Goal: Task Accomplishment & Management: Manage account settings

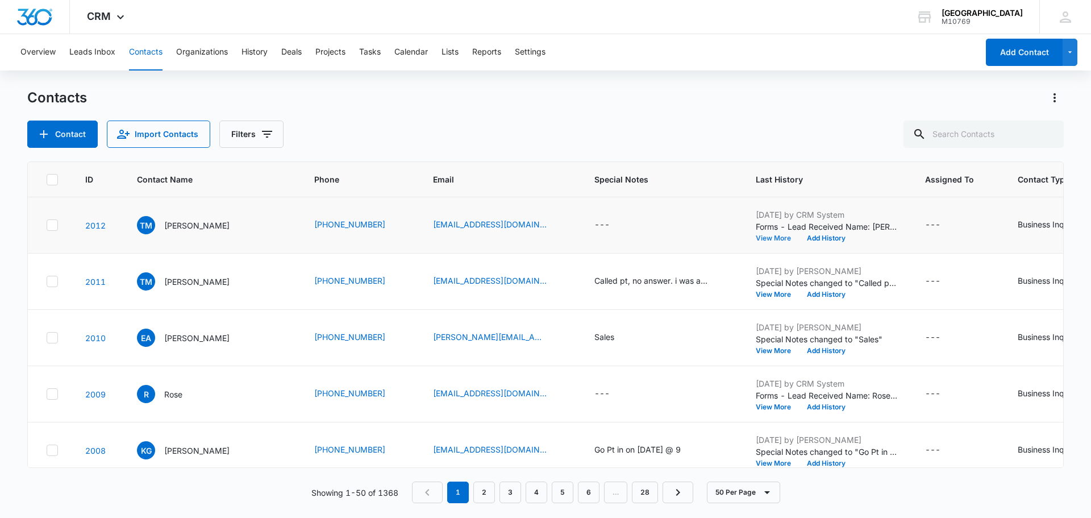
click at [765, 236] on button "View More" at bounding box center [777, 238] width 43 height 7
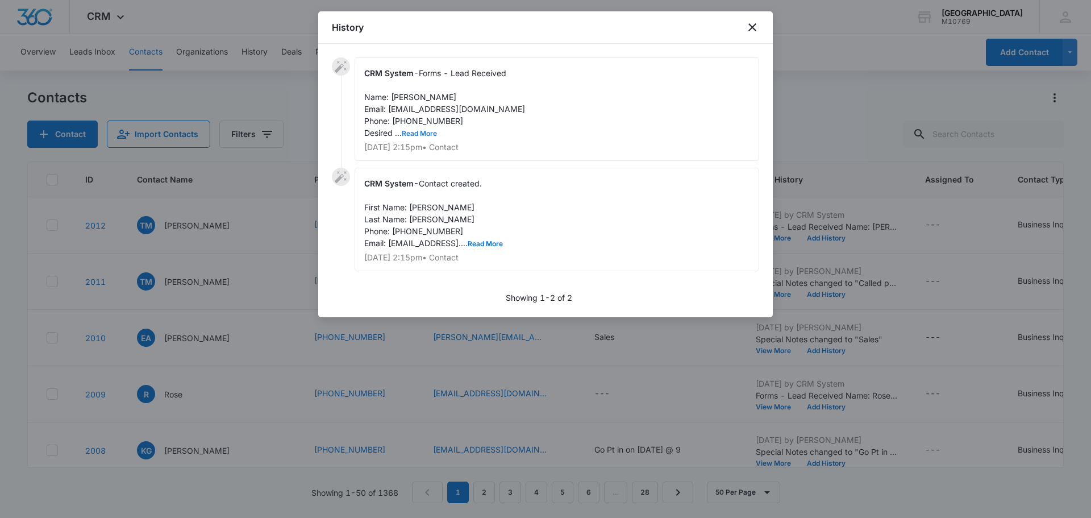
click at [409, 132] on button "Read More" at bounding box center [419, 133] width 35 height 7
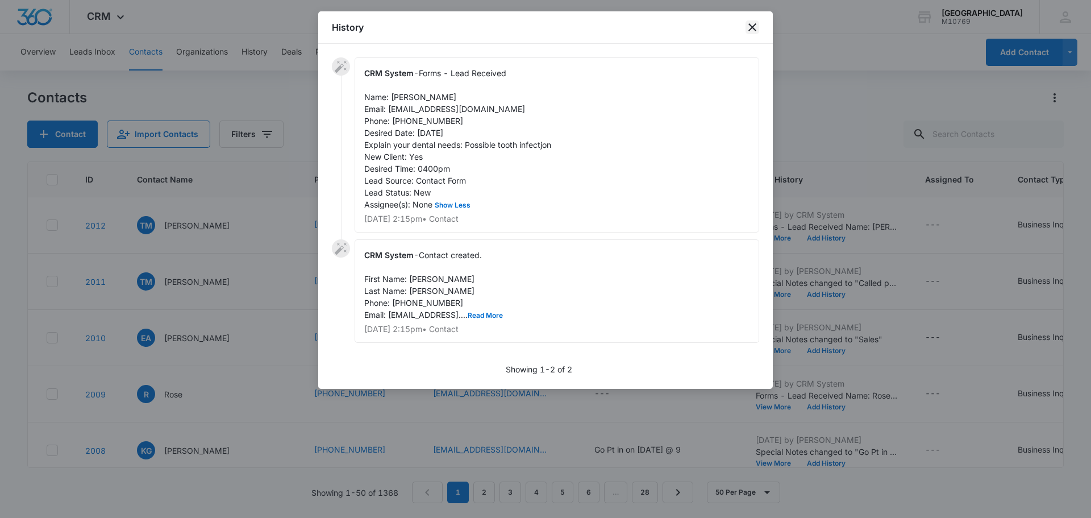
click at [748, 33] on icon "close" at bounding box center [753, 27] width 14 height 14
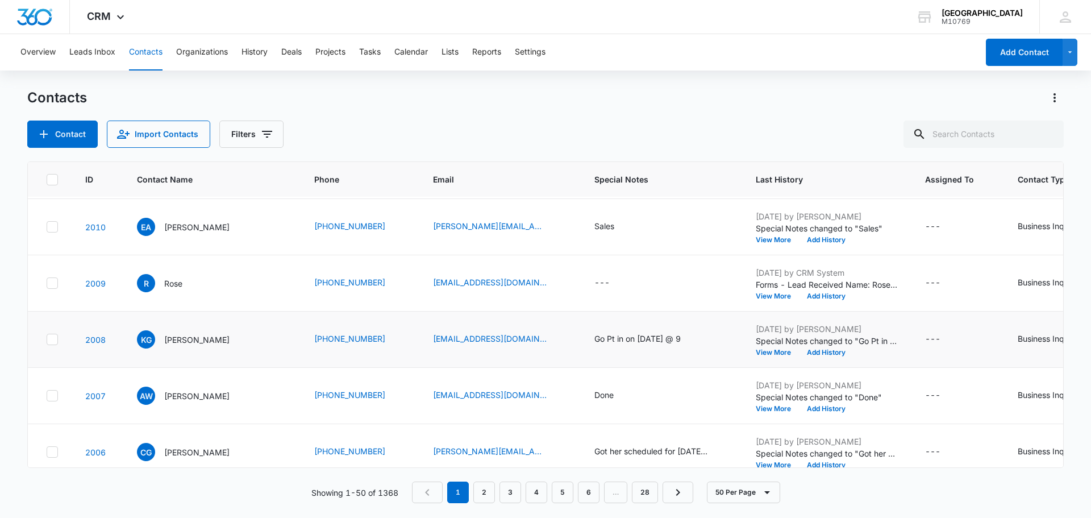
scroll to position [114, 0]
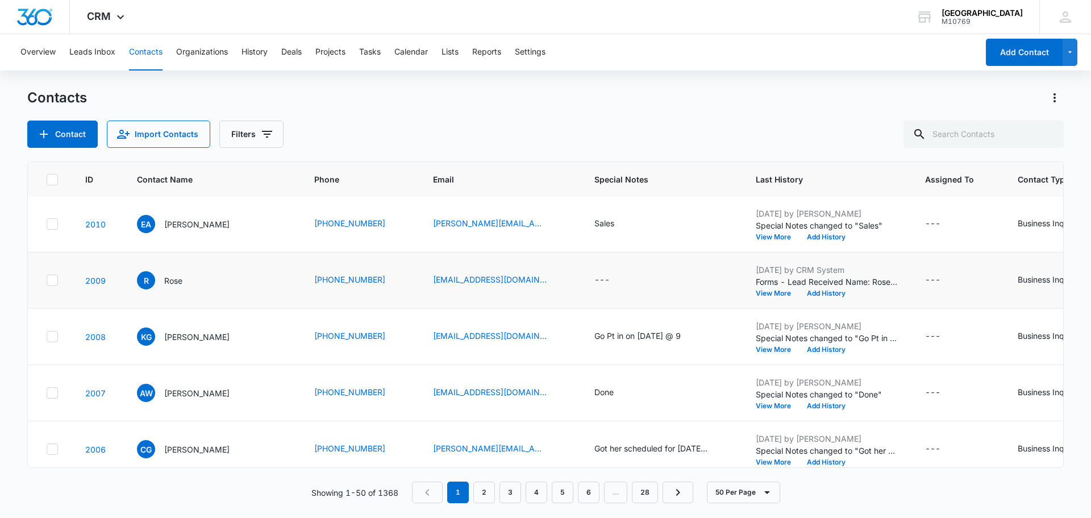
click at [761, 297] on td "Aug 11, 2025 by CRM System Forms - Lead Received Name: Rose Email: crunchyBoi12…" at bounding box center [826, 280] width 169 height 56
click at [763, 287] on p "Forms - Lead Received Name: Rose Email: [EMAIL_ADDRESS][DOMAIN_NAME] Phone: [PH…" at bounding box center [827, 282] width 142 height 12
click at [762, 292] on button "View More" at bounding box center [777, 293] width 43 height 7
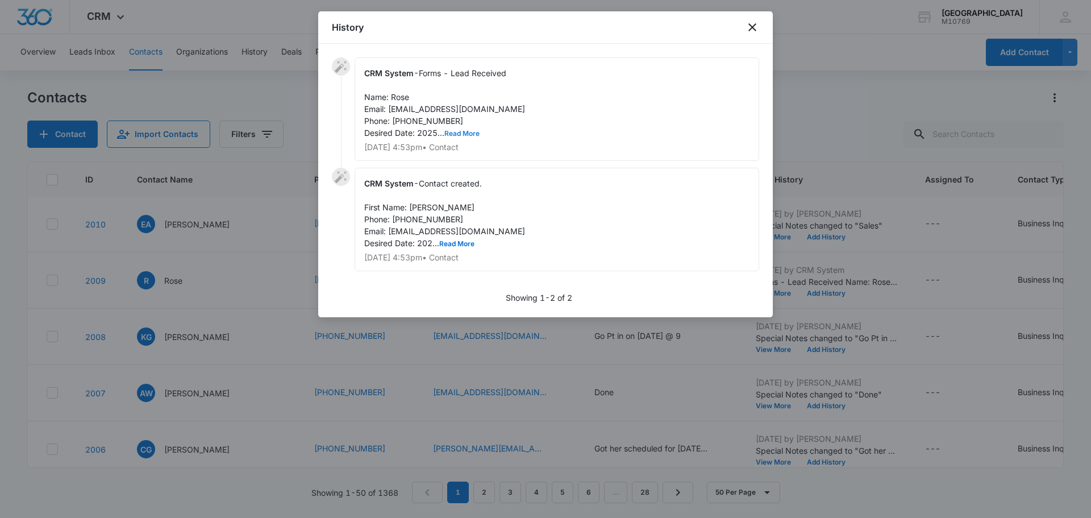
click at [455, 135] on button "Read More" at bounding box center [462, 133] width 35 height 7
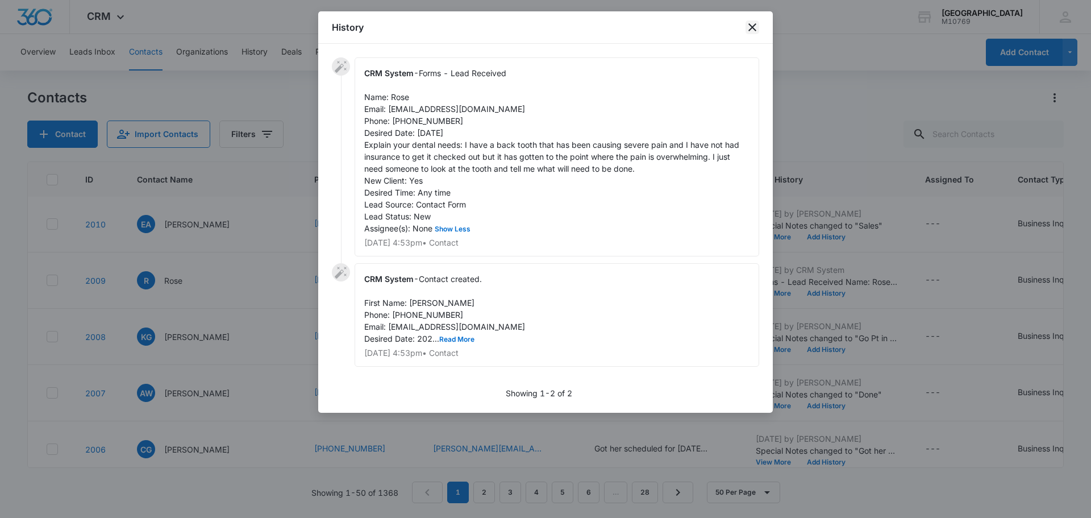
click at [748, 28] on icon "close" at bounding box center [753, 27] width 14 height 14
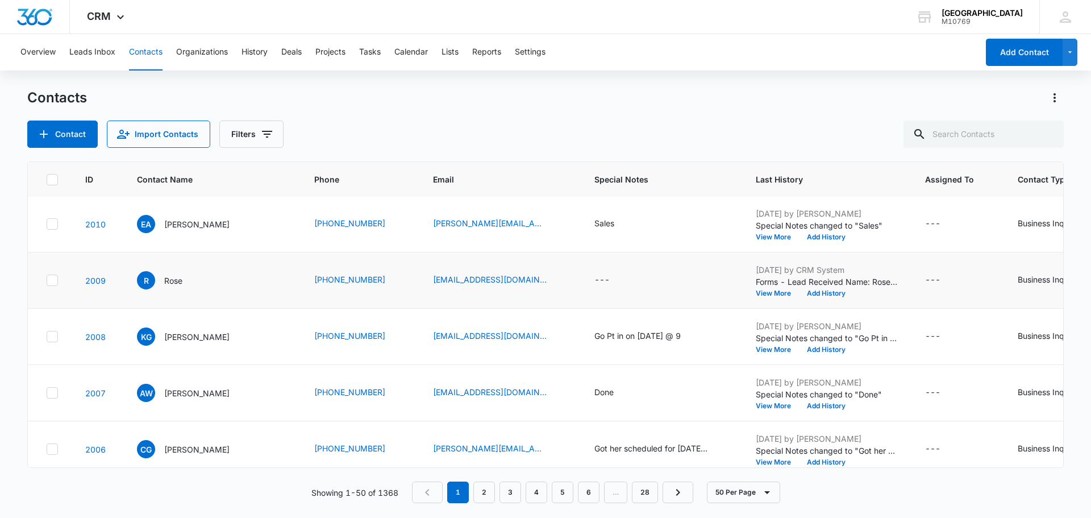
click at [588, 279] on td "---" at bounding box center [661, 280] width 161 height 56
click at [595, 280] on div "---" at bounding box center [602, 280] width 15 height 14
click at [584, 201] on textarea "Special Notes" at bounding box center [612, 188] width 135 height 65
type textarea "Called pt, no answer i was able to leave a vm."
click at [659, 243] on button "Save" at bounding box center [663, 244] width 34 height 22
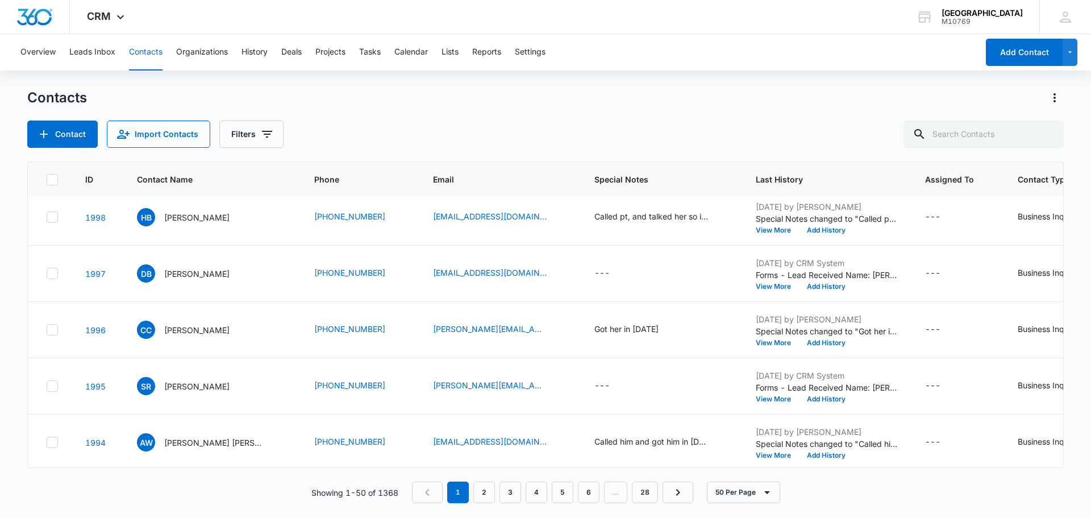
scroll to position [853, 0]
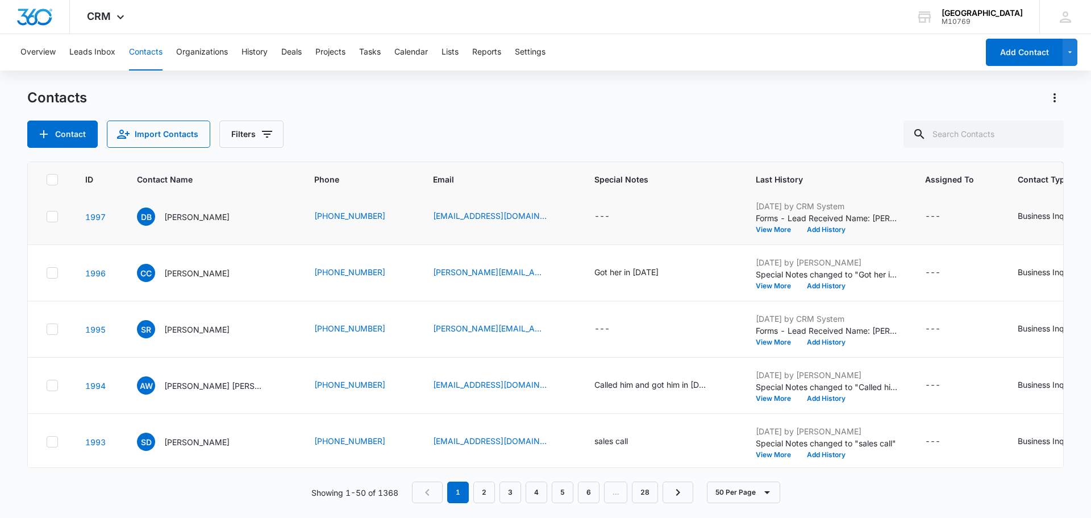
click at [758, 234] on td "Aug 5, 2025 by CRM System Forms - Lead Received Name: Dallas Bilyeu Email: Dbil…" at bounding box center [826, 217] width 169 height 56
click at [759, 233] on button "View More" at bounding box center [777, 229] width 43 height 7
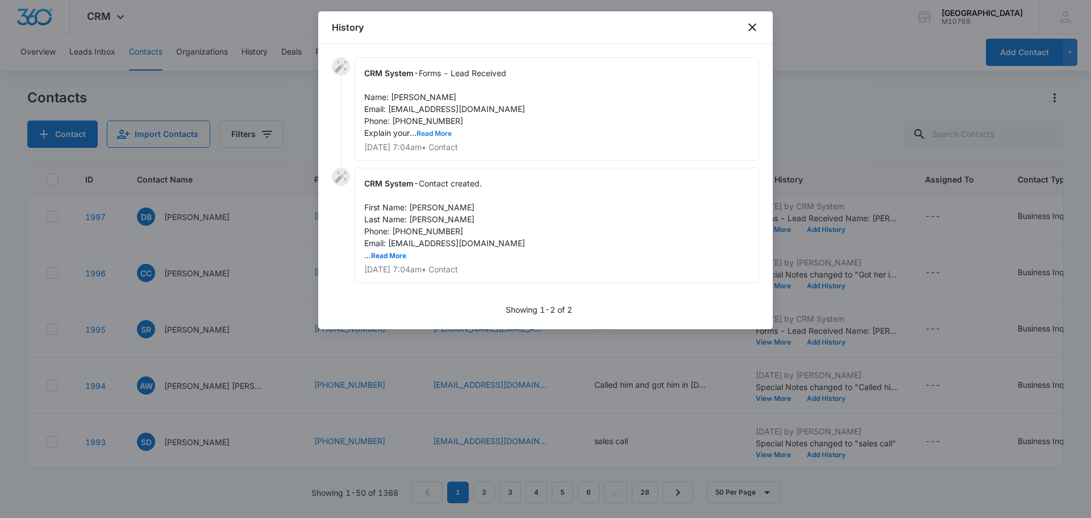
click at [434, 131] on button "Read More" at bounding box center [434, 133] width 35 height 7
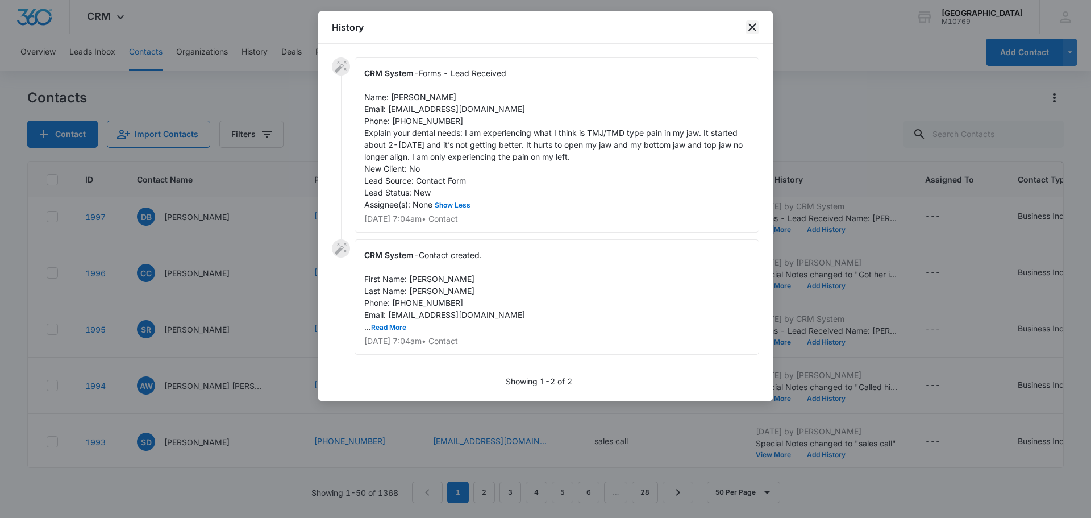
click at [755, 24] on icon "close" at bounding box center [753, 27] width 8 height 8
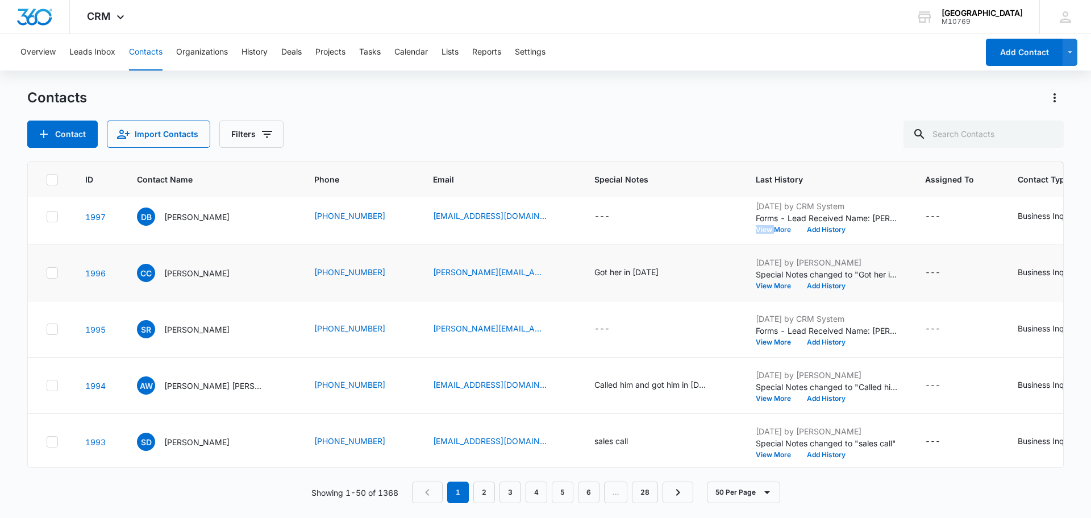
scroll to position [910, 0]
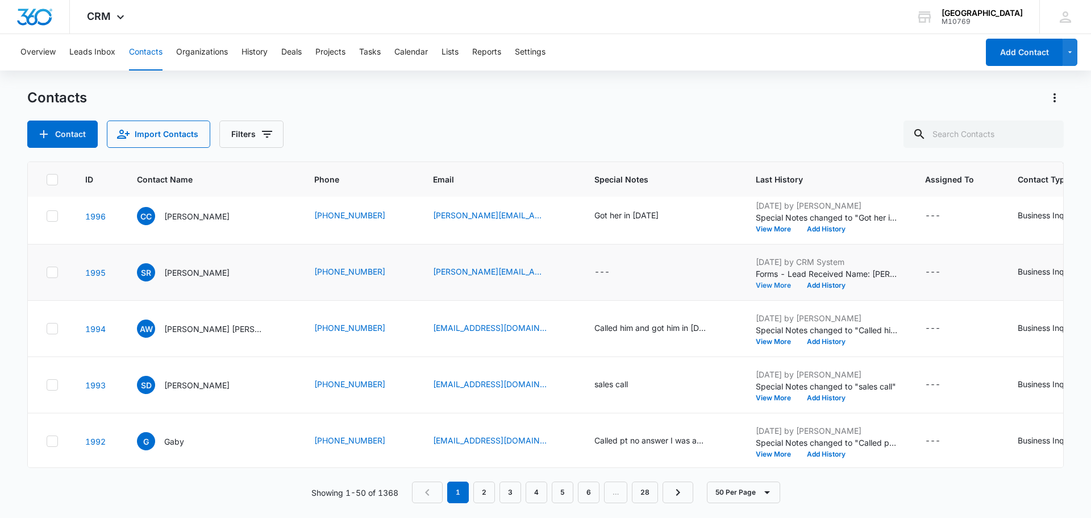
click at [758, 284] on button "View More" at bounding box center [777, 285] width 43 height 7
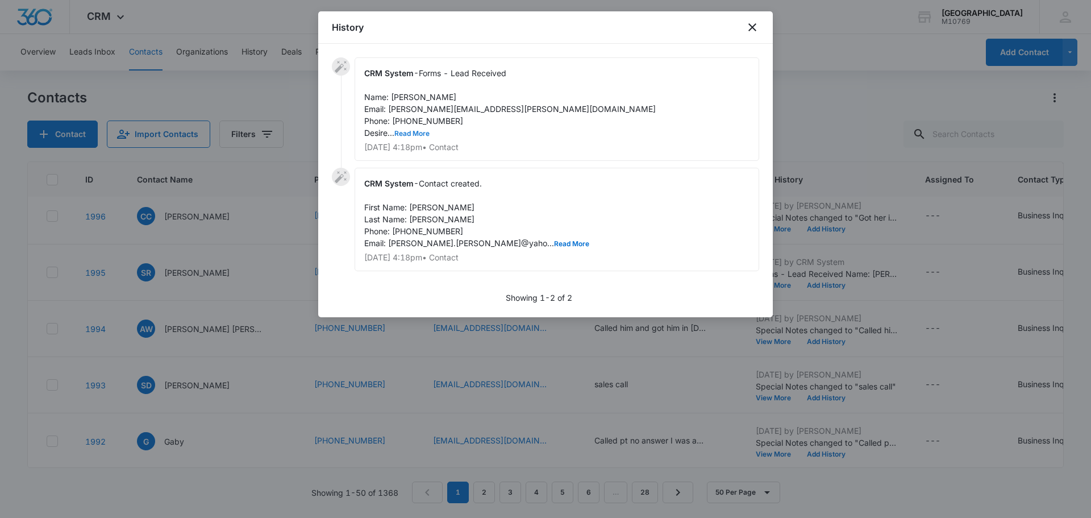
click at [412, 133] on button "Read More" at bounding box center [412, 133] width 35 height 7
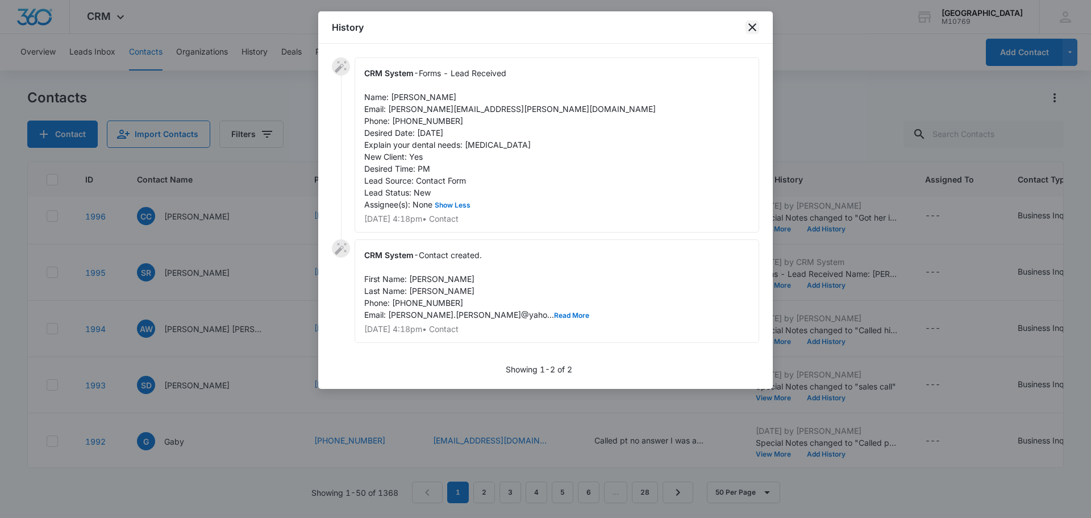
click at [752, 27] on icon "close" at bounding box center [753, 27] width 8 height 8
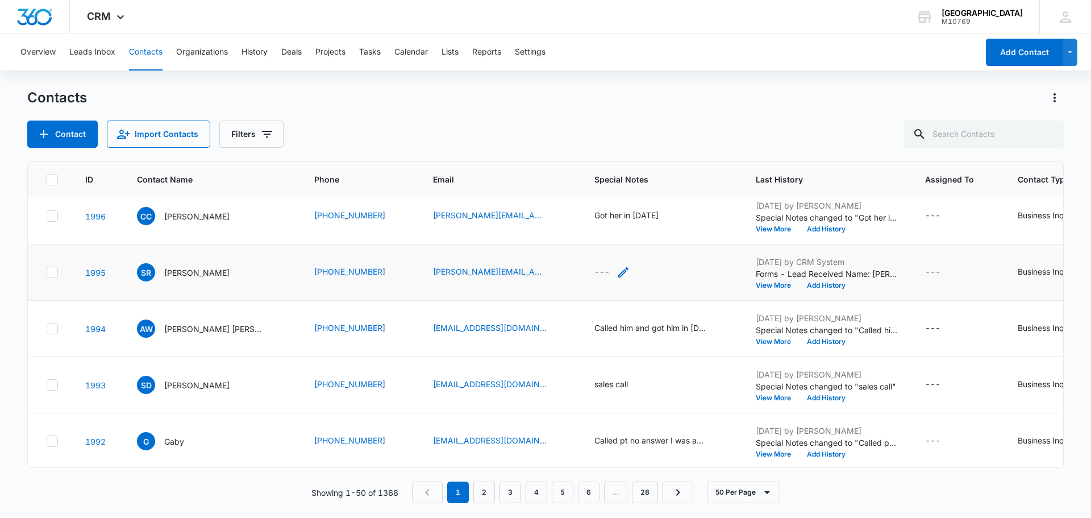
click at [595, 275] on div "---" at bounding box center [602, 272] width 15 height 14
click at [595, 198] on textarea "Special Notes" at bounding box center [612, 180] width 135 height 65
type textarea "Called pt, no answer but I was able to leave a vm."
click at [646, 238] on button "Save" at bounding box center [663, 236] width 34 height 22
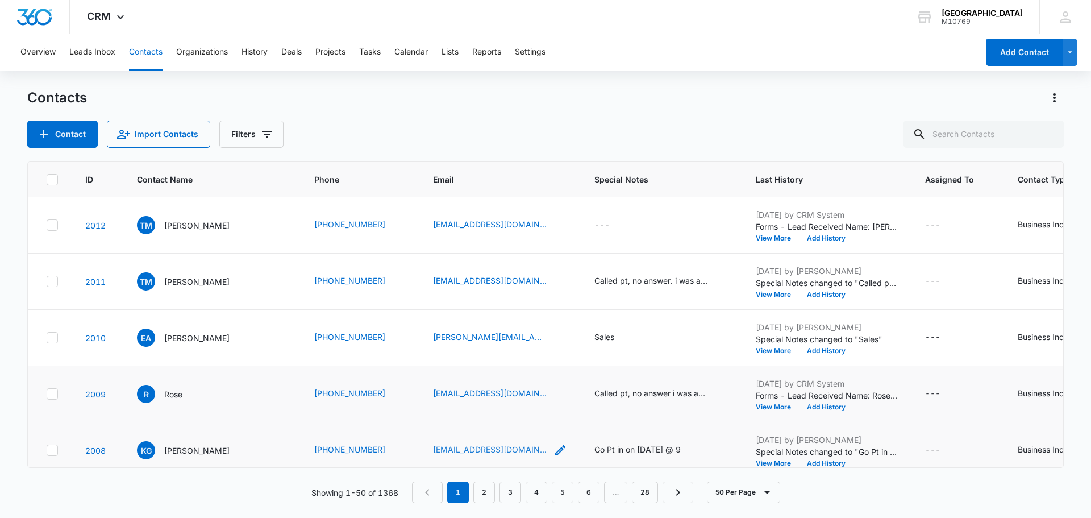
scroll to position [57, 0]
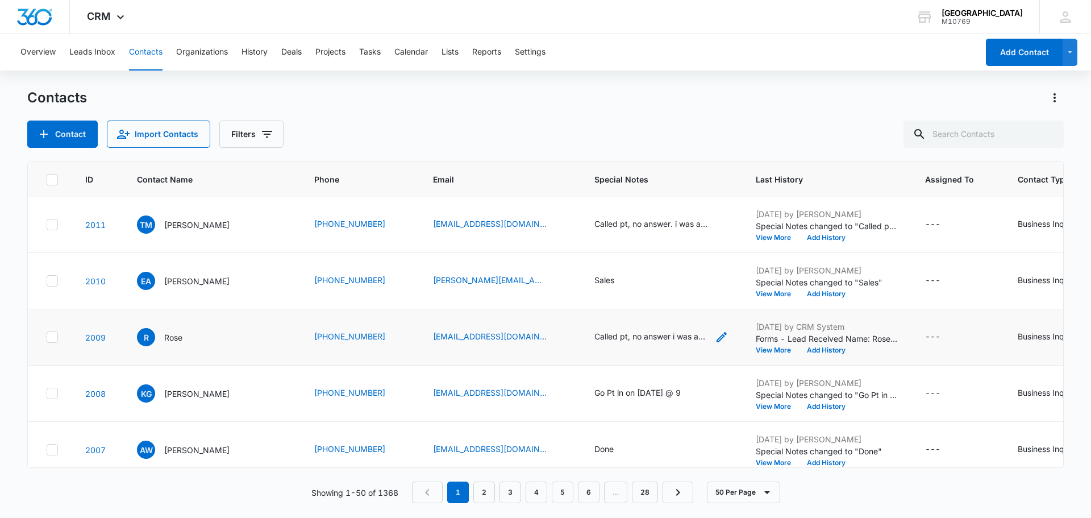
click at [715, 335] on icon "Special Notes - Called pt, no answer i was able to leave a vm. - Select to Edit…" at bounding box center [722, 337] width 14 height 14
click at [640, 346] on td "Called pt, no answer i was able to leave a vm. Cancel Save" at bounding box center [661, 337] width 161 height 56
click at [756, 353] on button "View More" at bounding box center [777, 350] width 43 height 7
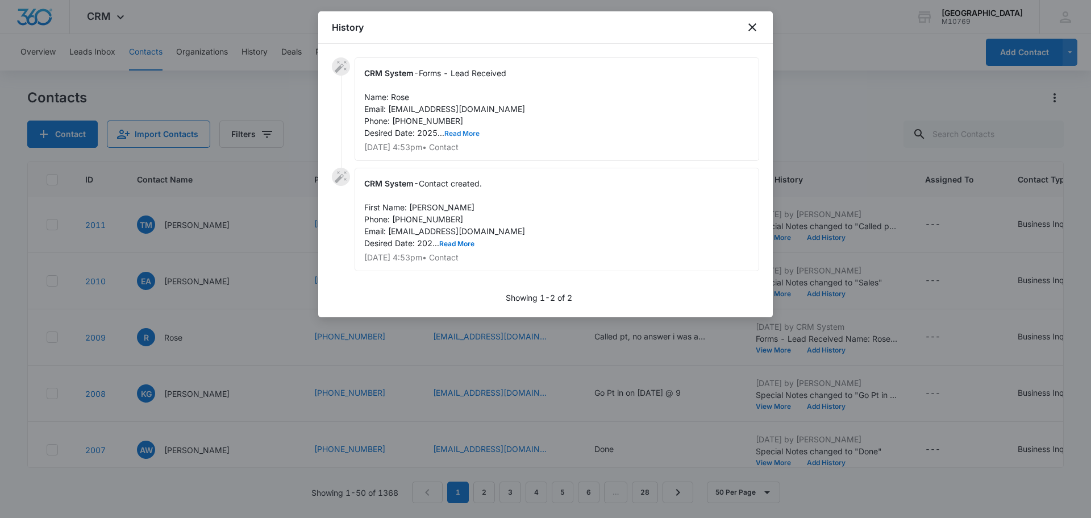
click at [453, 132] on button "Read More" at bounding box center [462, 133] width 35 height 7
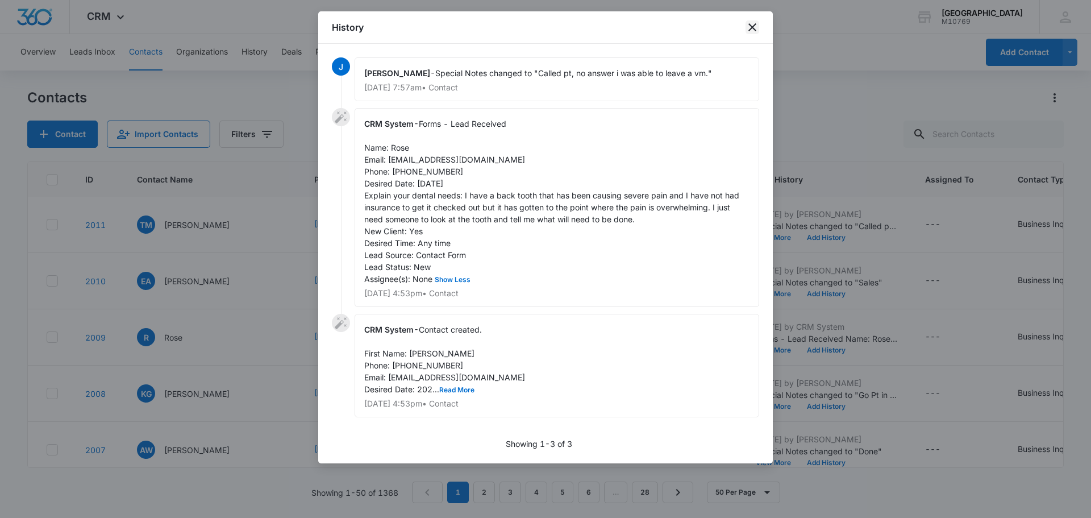
click at [750, 31] on icon "close" at bounding box center [753, 27] width 14 height 14
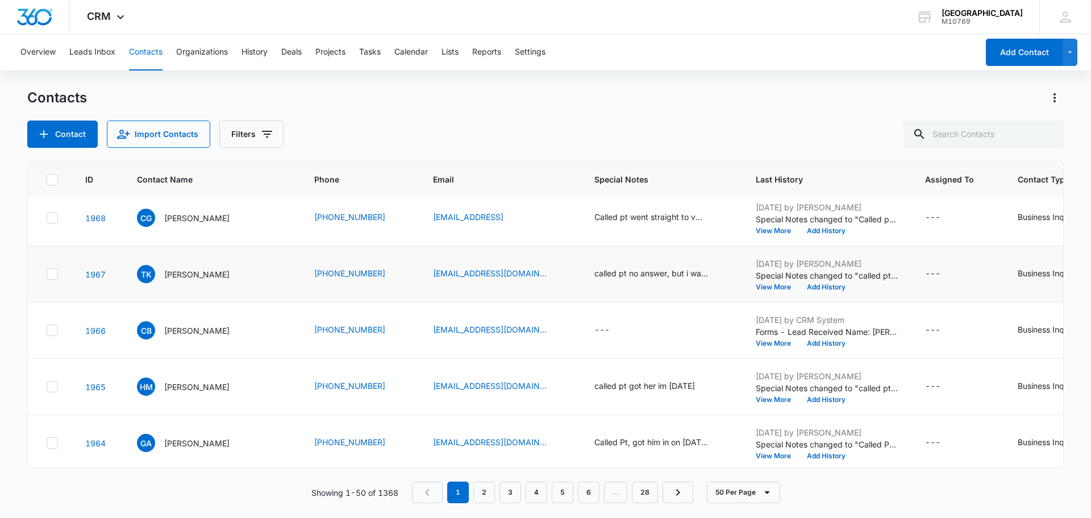
scroll to position [2438, 0]
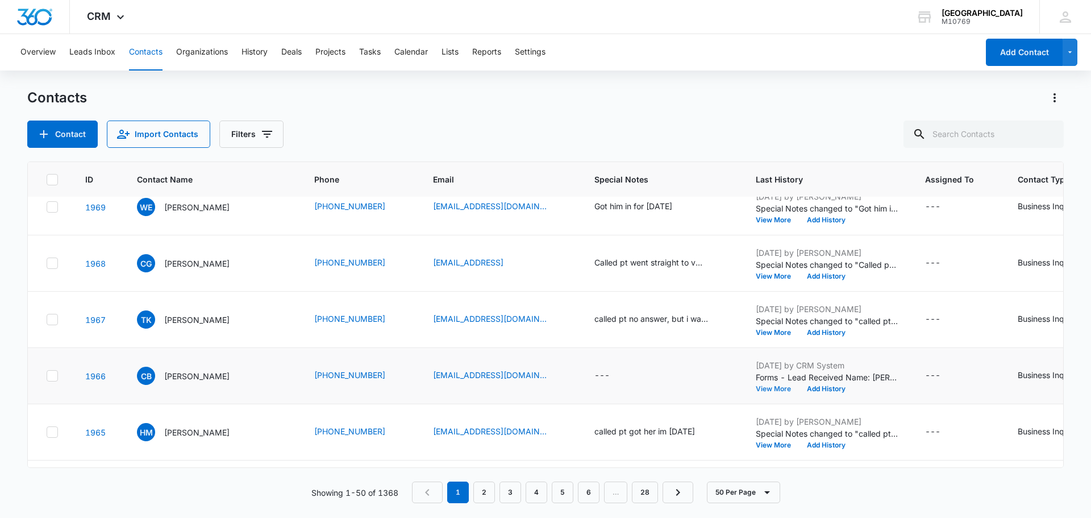
click at [756, 392] on button "View More" at bounding box center [777, 388] width 43 height 7
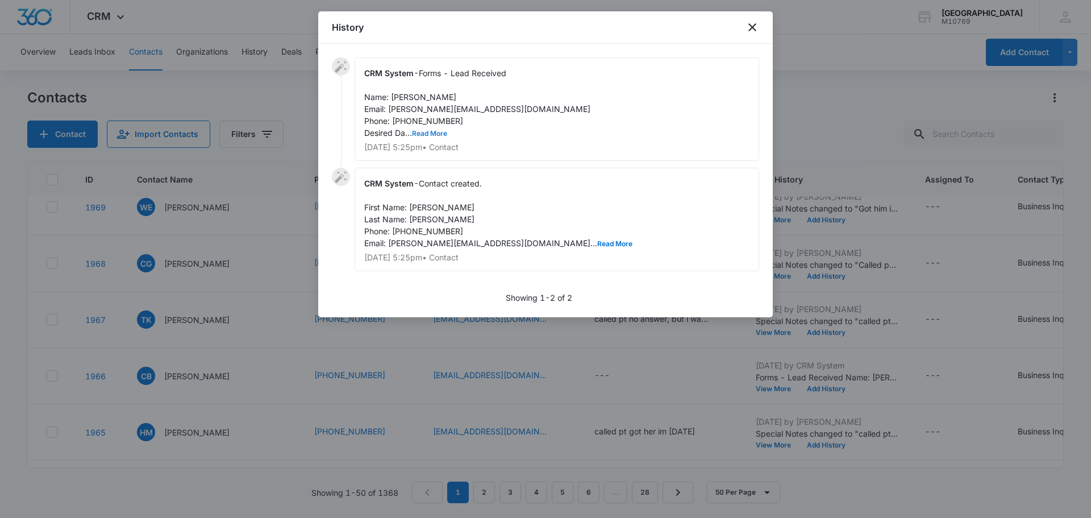
click at [417, 133] on button "Read More" at bounding box center [429, 133] width 35 height 7
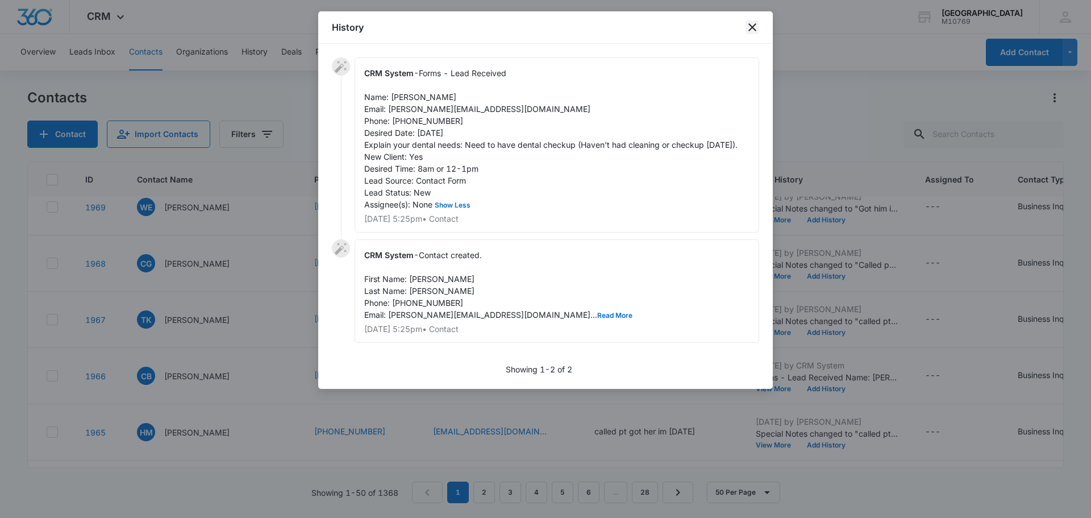
click at [753, 23] on icon "close" at bounding box center [753, 27] width 14 height 14
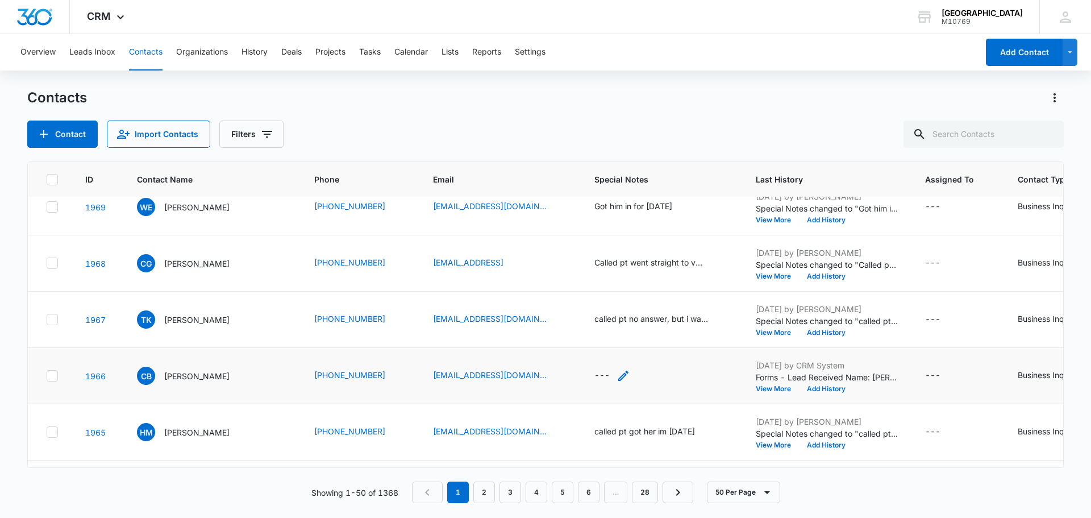
click at [595, 370] on div "---" at bounding box center [602, 376] width 15 height 14
click at [598, 286] on div at bounding box center [606, 293] width 118 height 27
click at [598, 286] on textarea "Special Notes" at bounding box center [612, 284] width 135 height 65
type textarea "Pt has already came in."
click at [653, 343] on button "Save" at bounding box center [663, 339] width 34 height 22
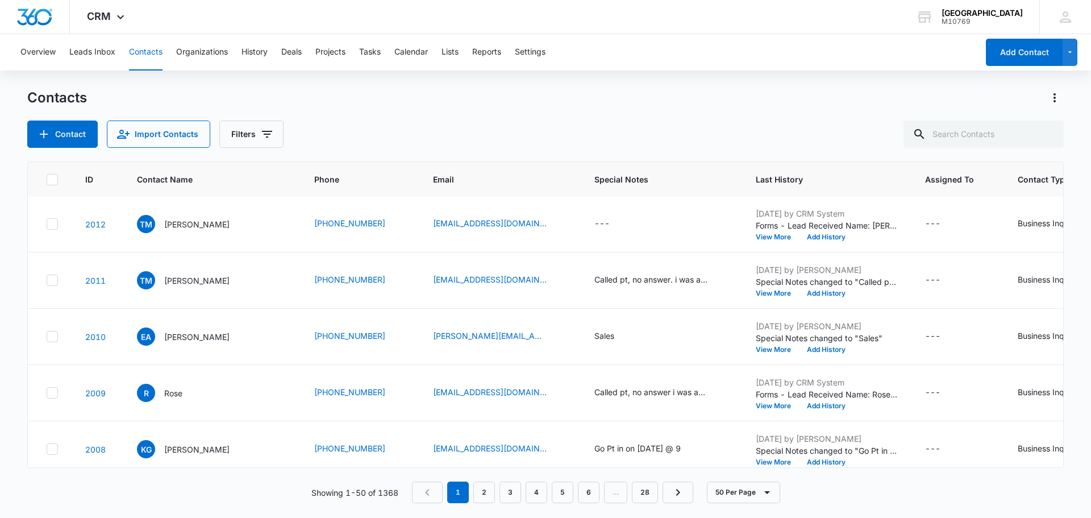
scroll to position [0, 0]
click at [771, 244] on td "Aug 13, 2025 by CRM System Forms - Lead Received Name: Tiffany Massey Email: ba…" at bounding box center [826, 225] width 169 height 56
click at [771, 239] on button "View More" at bounding box center [777, 238] width 43 height 7
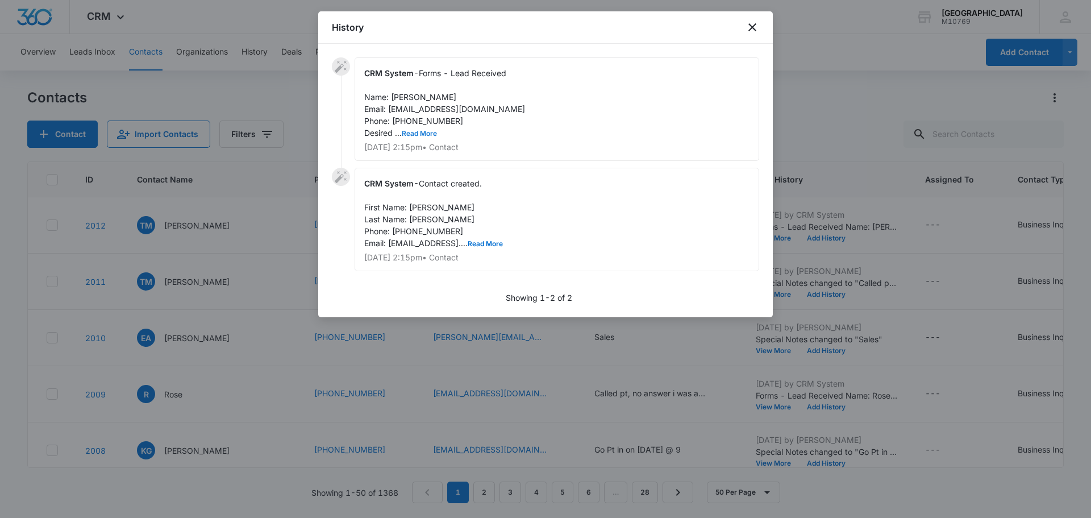
click at [430, 130] on button "Read More" at bounding box center [419, 133] width 35 height 7
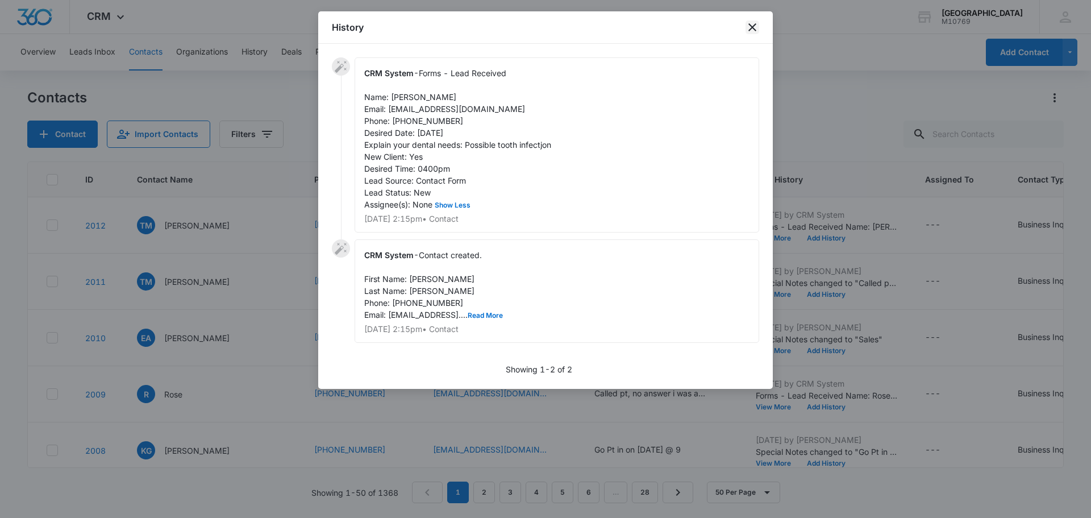
click at [753, 26] on icon "close" at bounding box center [753, 27] width 14 height 14
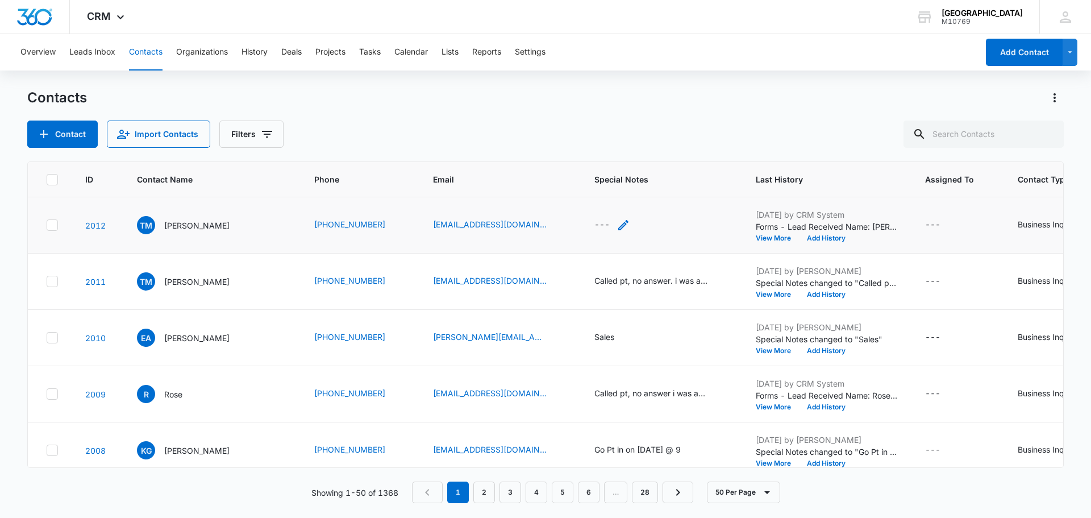
click at [595, 219] on div "---" at bounding box center [602, 225] width 15 height 14
click at [606, 162] on div at bounding box center [606, 148] width 118 height 36
drag, startPoint x: 627, startPoint y: 172, endPoint x: 606, endPoint y: 122, distance: 53.7
click at [606, 122] on textarea "Special Notes" at bounding box center [612, 133] width 135 height 65
type textarea "t"
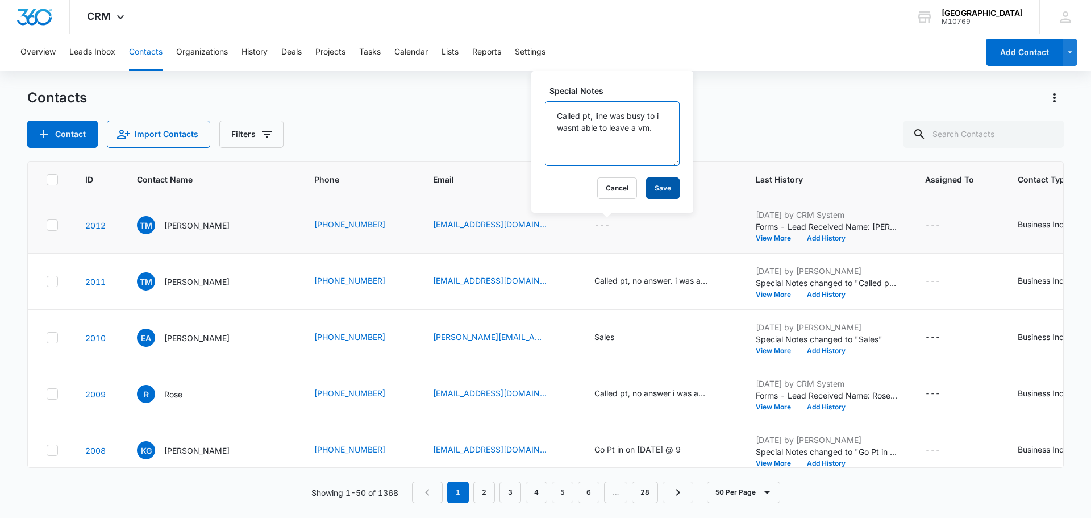
type textarea "Called pt, line was busy to i wasnt able to leave a vm."
click at [646, 193] on button "Save" at bounding box center [663, 188] width 34 height 22
